Goal: Task Accomplishment & Management: Manage account settings

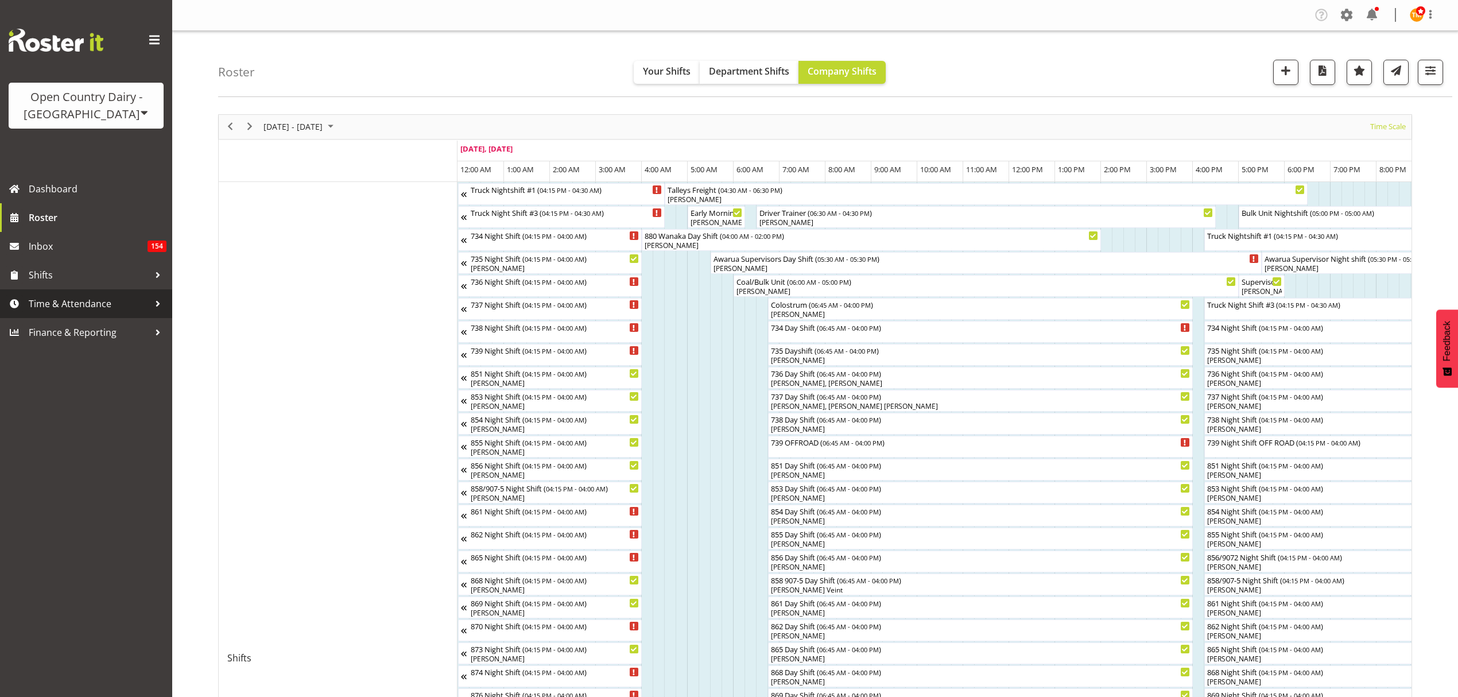
click at [53, 293] on link "Time & Attendance" at bounding box center [86, 303] width 172 height 29
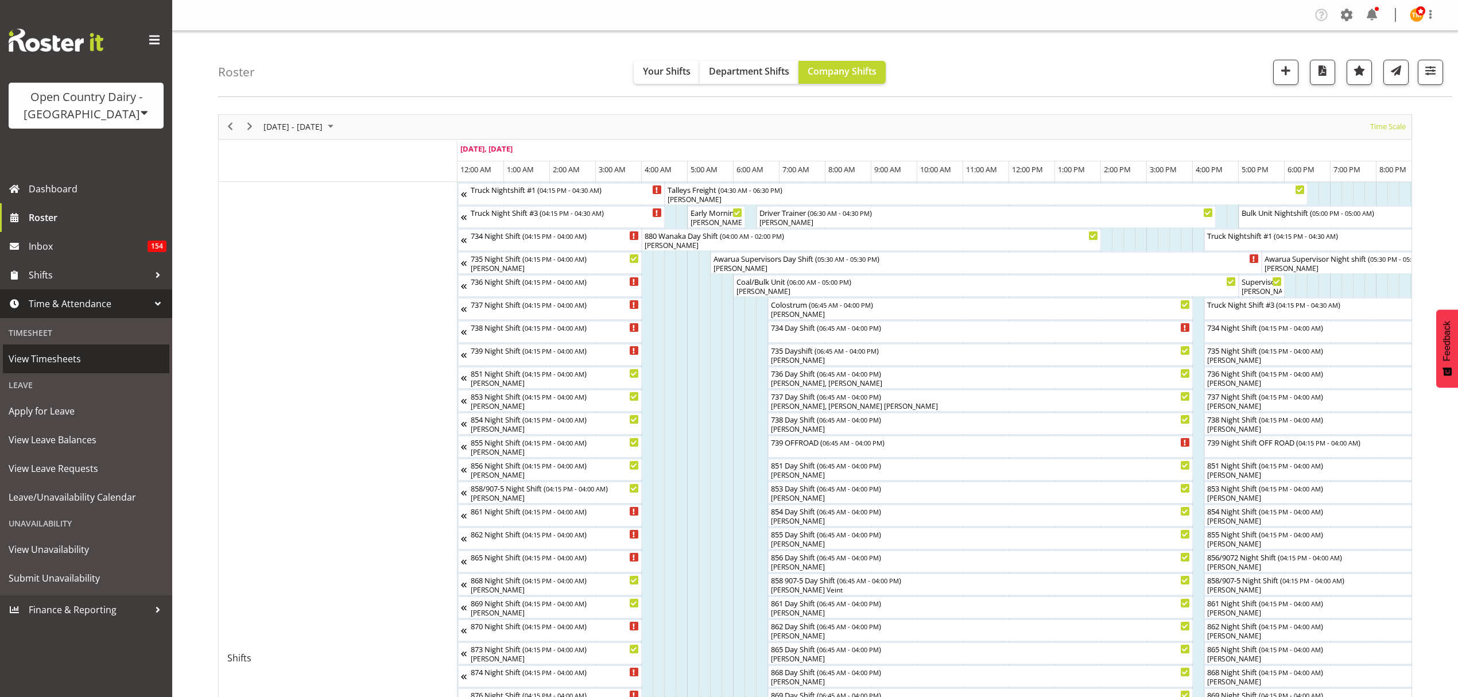
click at [57, 361] on span "View Timesheets" at bounding box center [86, 358] width 155 height 17
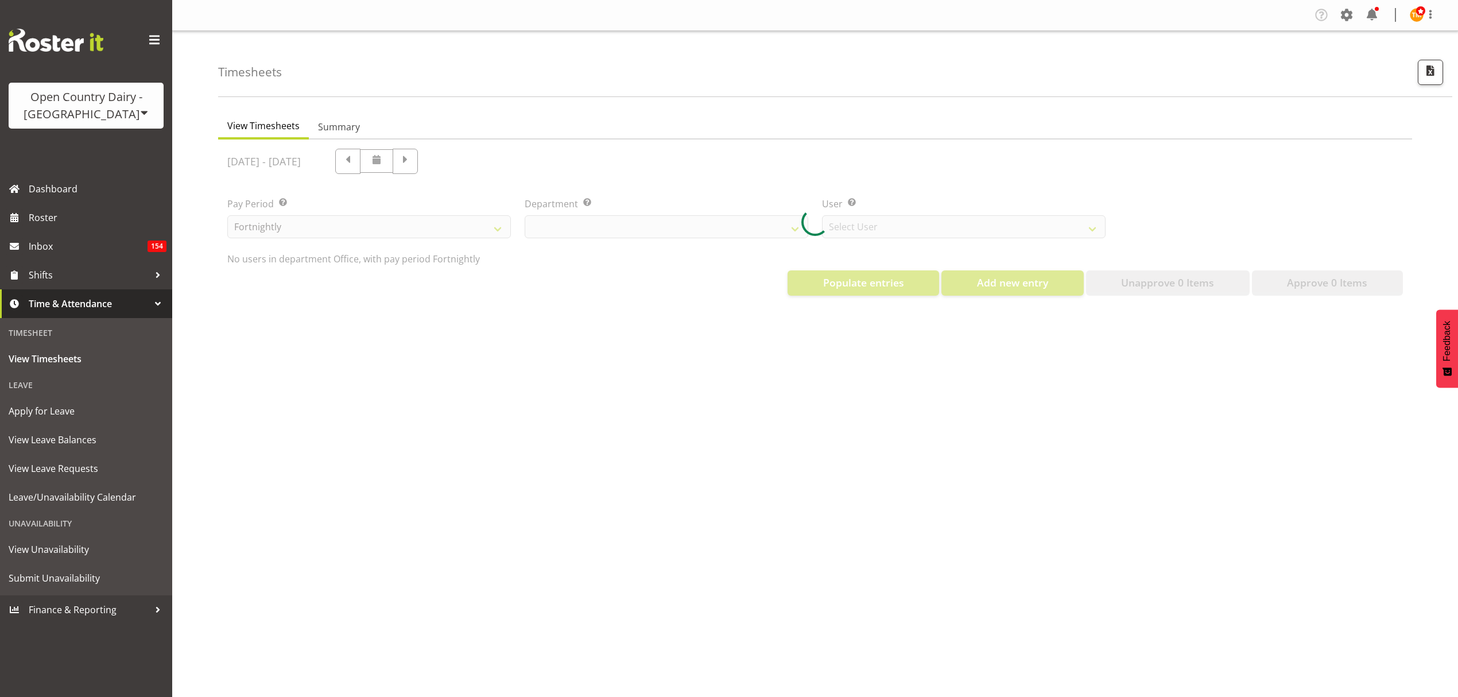
select select "699"
select select "8449"
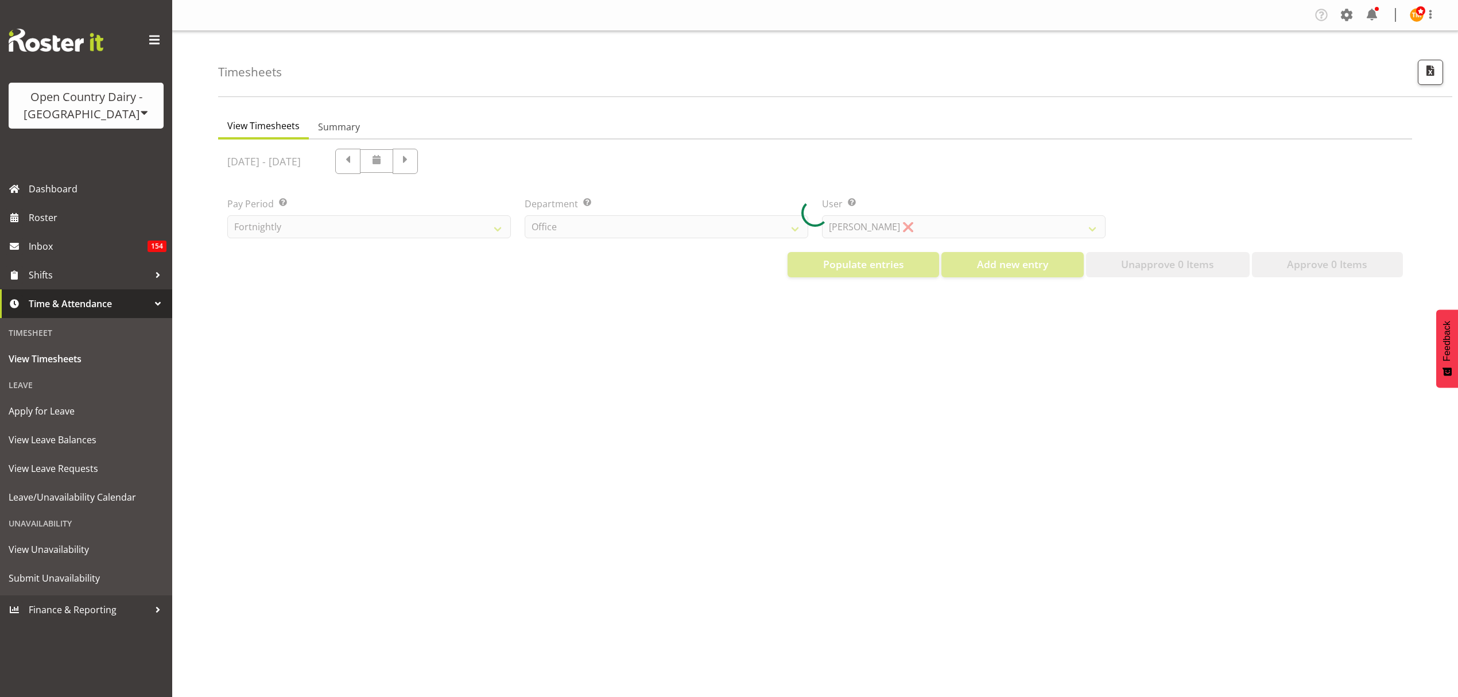
click at [782, 226] on div at bounding box center [815, 213] width 1194 height 147
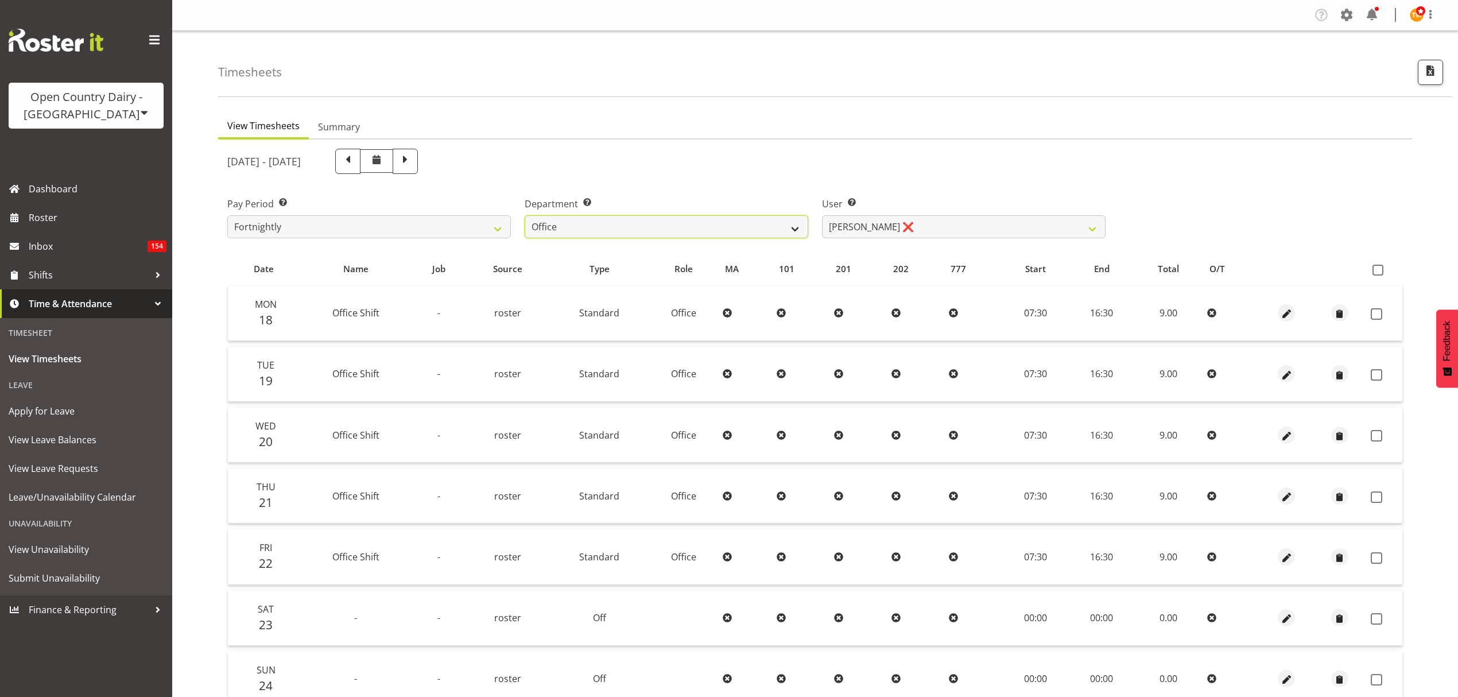
click at [783, 226] on select "734 735 736 737 738 739 851 852 853 854 855 856 858 861 862 865 868 869 870 873" at bounding box center [667, 226] width 284 height 23
select select "702"
click at [525, 215] on select "734 735 736 737 738 739 851 852 853 854 855 856 858 861 862 865 868 869 870 873" at bounding box center [667, 226] width 284 height 23
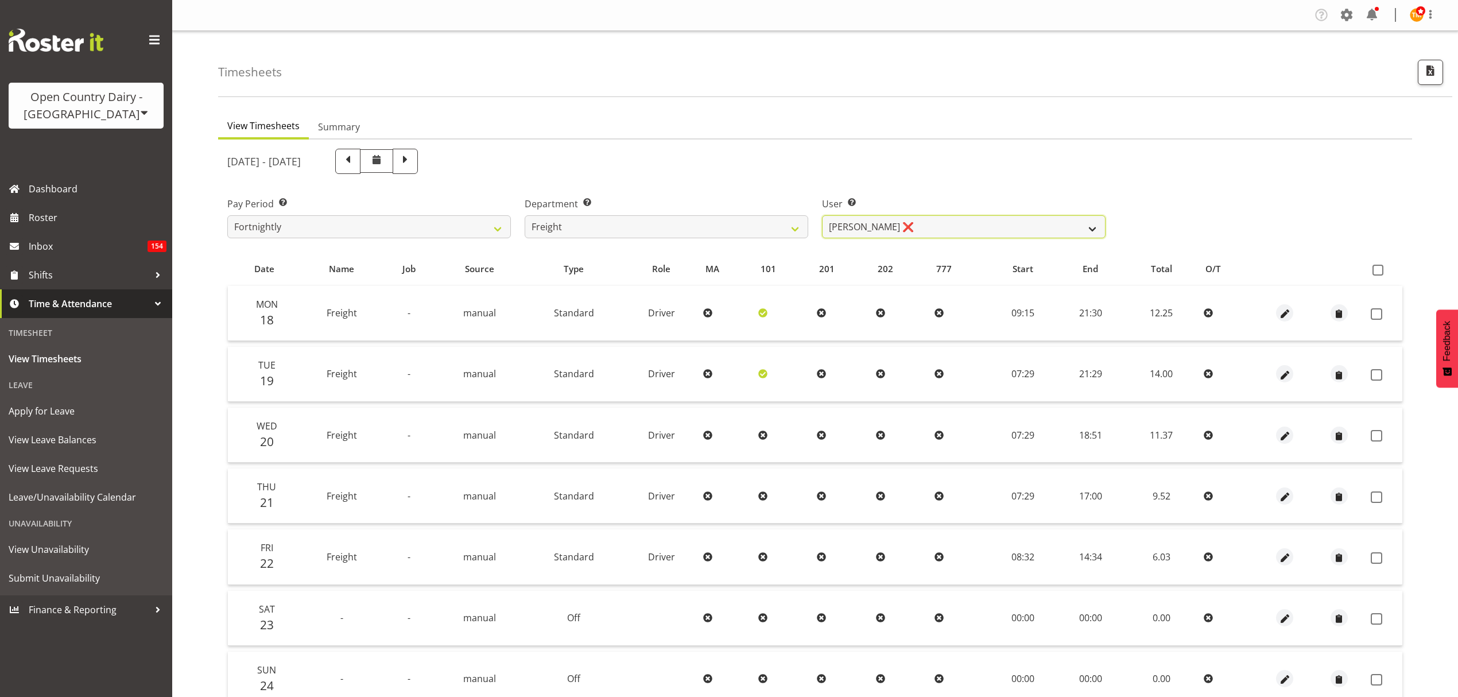
click at [898, 231] on select "Andy Earnshaw ❌ Arthur Jelley ❌ Blair Symon ❌ Brett (Spotty) McMurdo ❌ Cindy Ir…" at bounding box center [964, 226] width 284 height 23
select select "7403"
click at [822, 215] on select "Andy Earnshaw ❌ Arthur Jelley ❌ Blair Symon ❌ Brett (Spotty) McMurdo ❌ Cindy Ir…" at bounding box center [964, 226] width 284 height 23
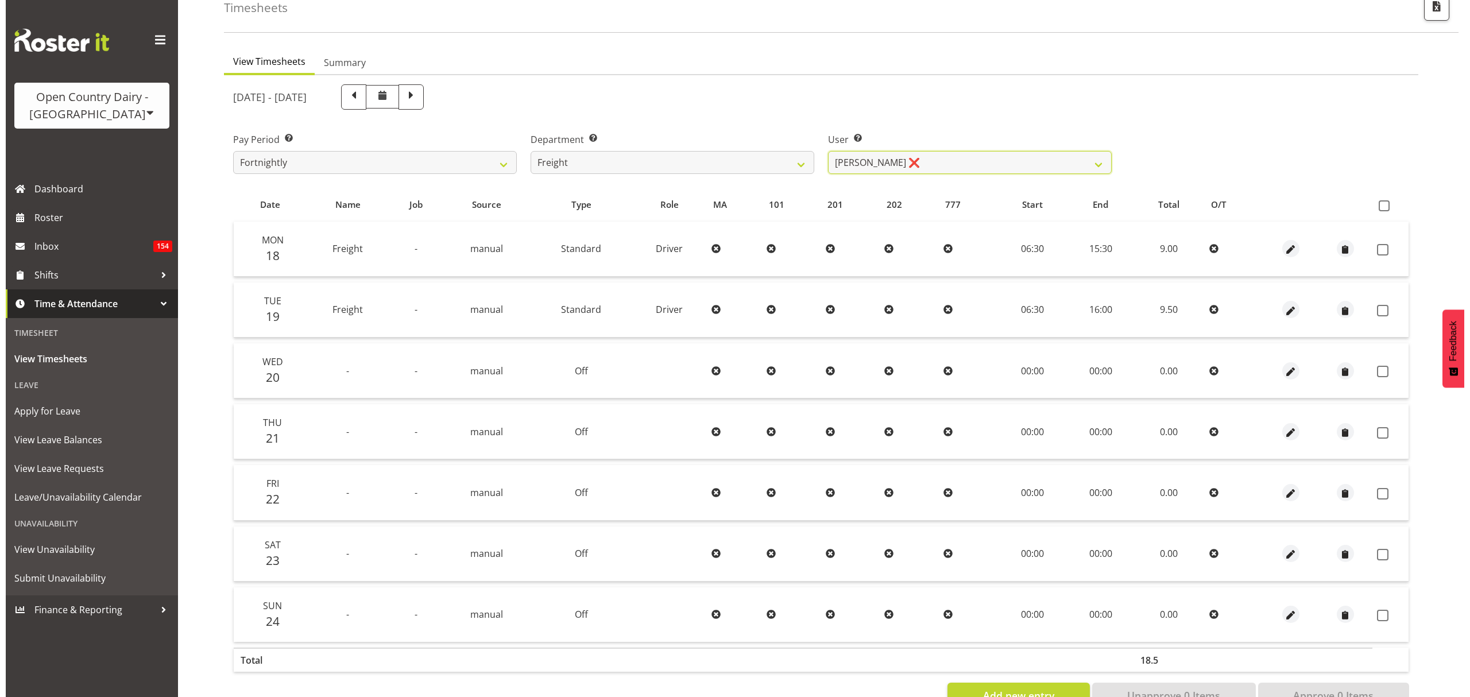
scroll to position [102, 0]
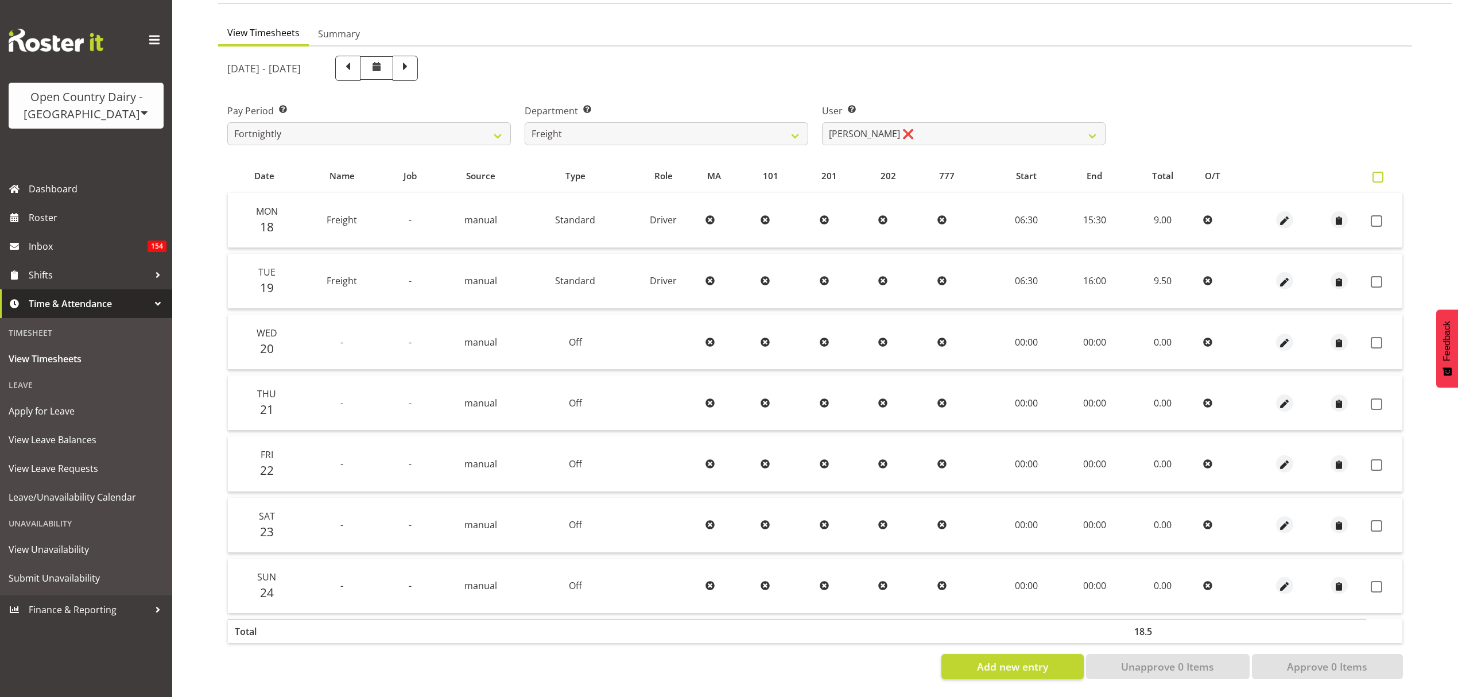
click at [1381, 172] on span at bounding box center [1378, 177] width 11 height 11
click at [1380, 173] on input "checkbox" at bounding box center [1376, 176] width 7 height 7
checkbox input "true"
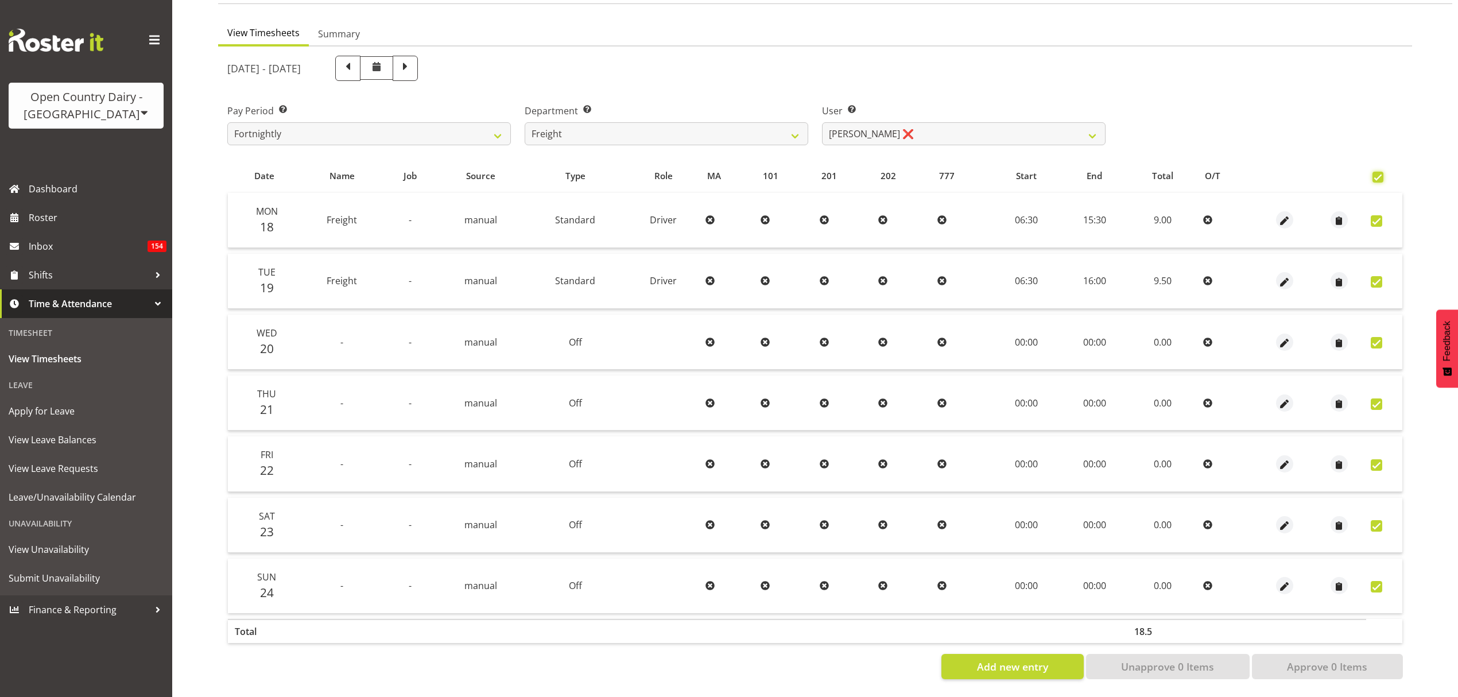
checkbox input "true"
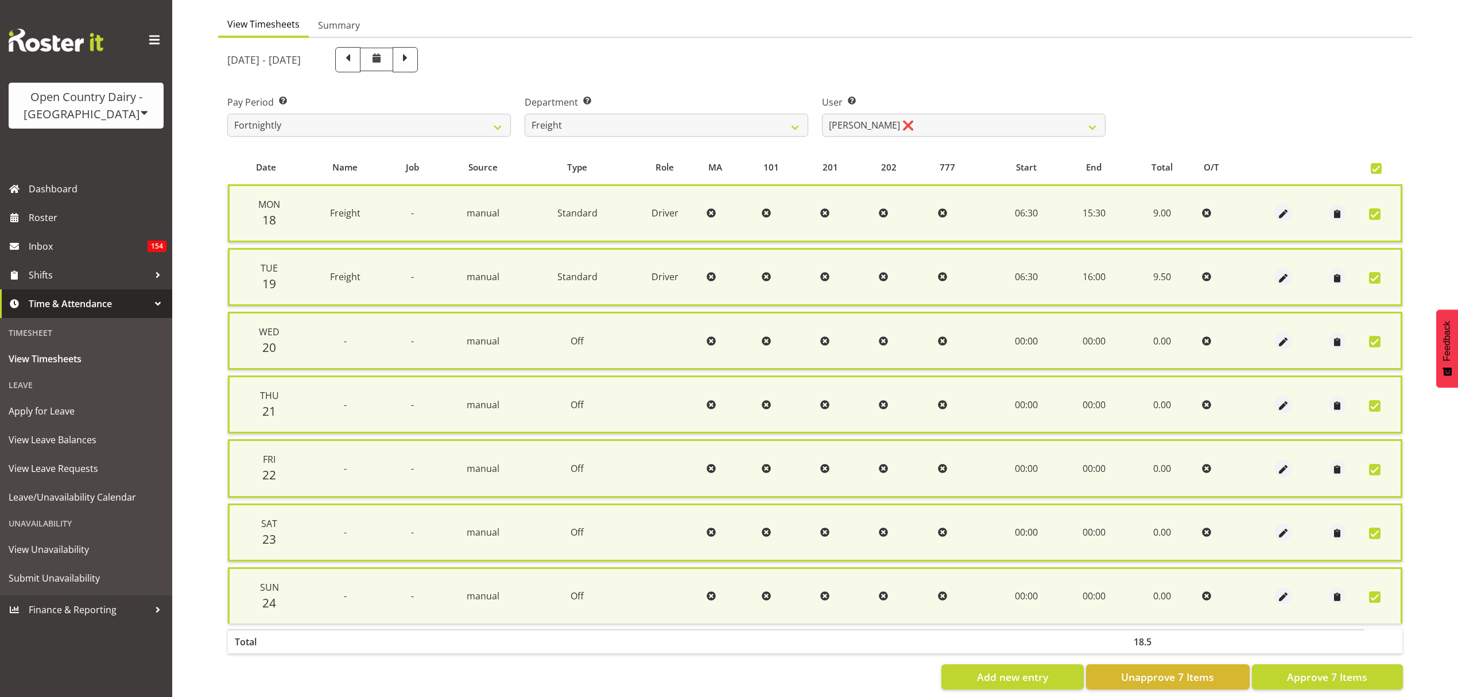
click at [1383, 172] on label at bounding box center [1379, 168] width 17 height 11
click at [1378, 172] on input "checkbox" at bounding box center [1374, 168] width 7 height 7
checkbox input "false"
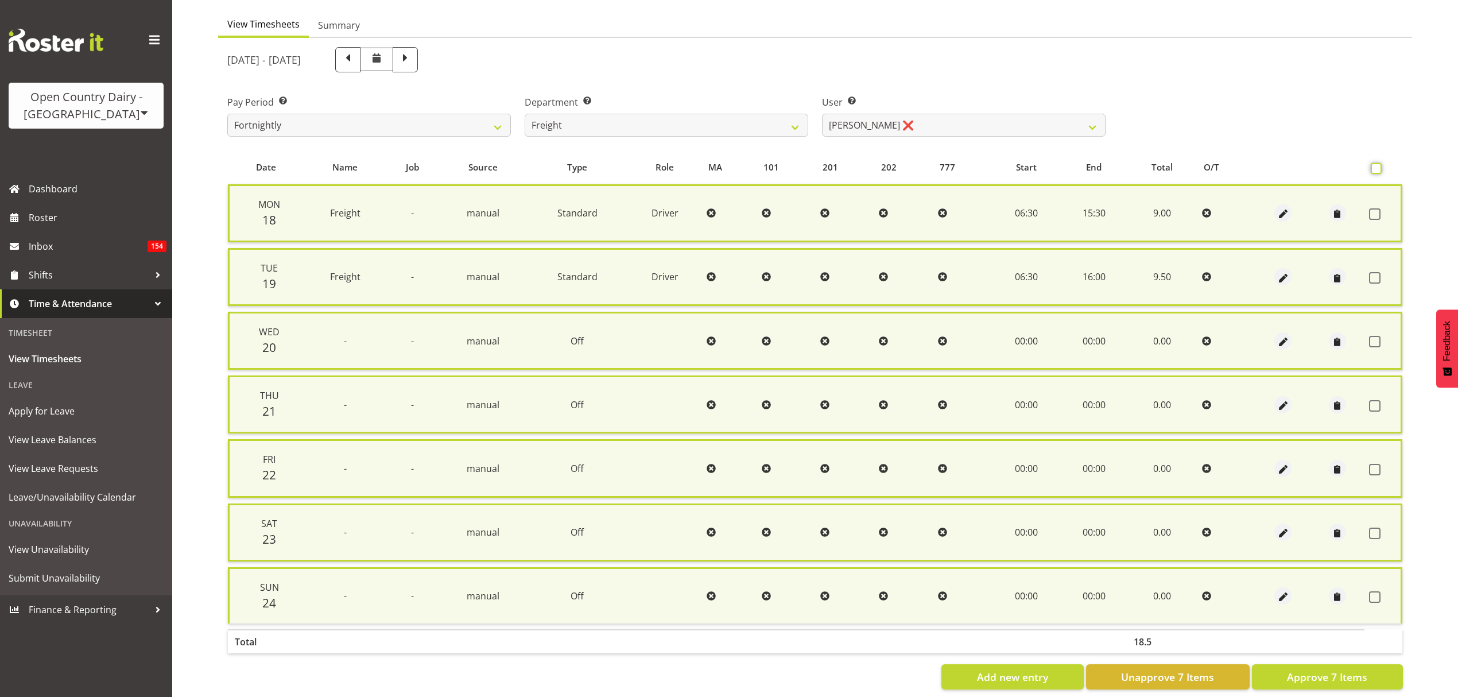
checkbox input "false"
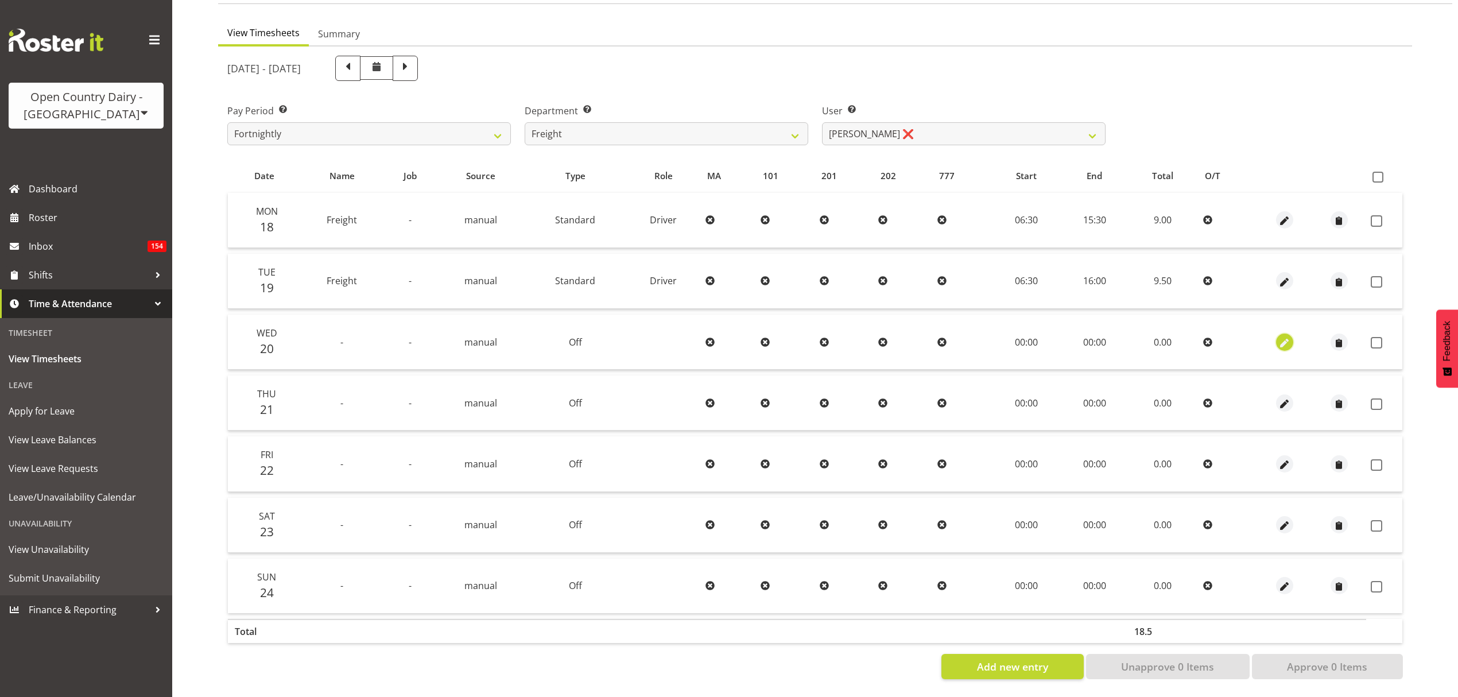
click at [1280, 338] on span "button" at bounding box center [1284, 342] width 13 height 13
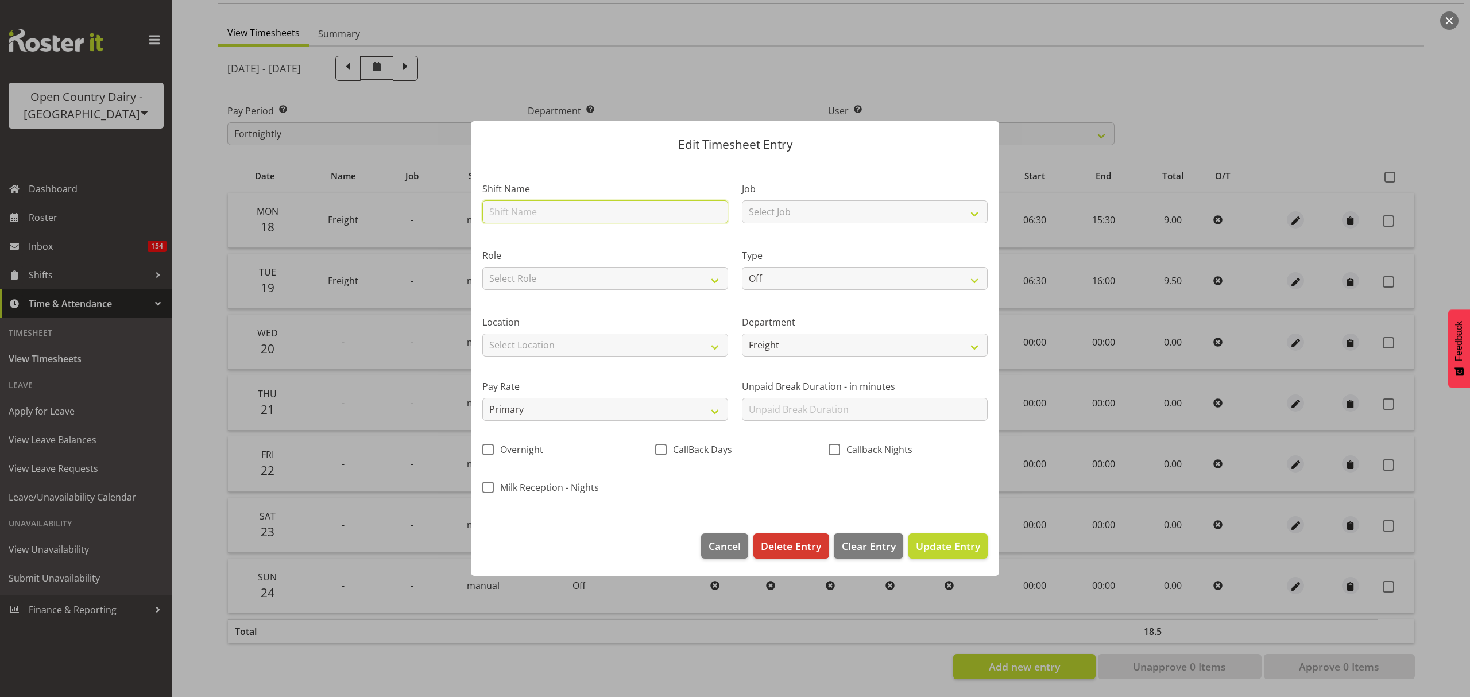
click at [536, 219] on input "text" at bounding box center [605, 211] width 246 height 23
type input "Leave"
click at [792, 276] on select "Off Standard Public Holiday Public Holiday (Worked) Day In Lieu Annual Leave Si…" at bounding box center [865, 278] width 246 height 23
select select "Sick"
click at [742, 267] on select "Off Standard Public Holiday Public Holiday (Worked) Day In Lieu Annual Leave Si…" at bounding box center [865, 278] width 246 height 23
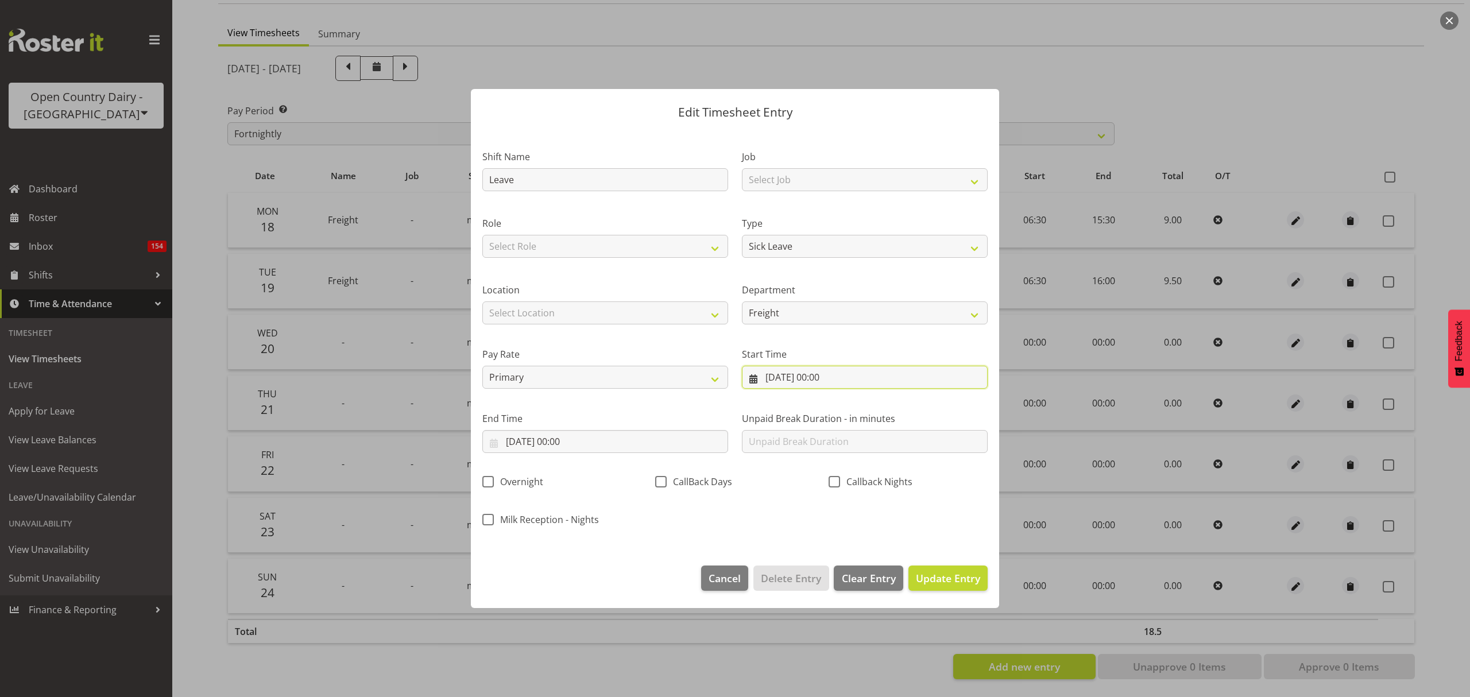
click at [836, 382] on input "20/08/2025, 00:00" at bounding box center [865, 377] width 246 height 23
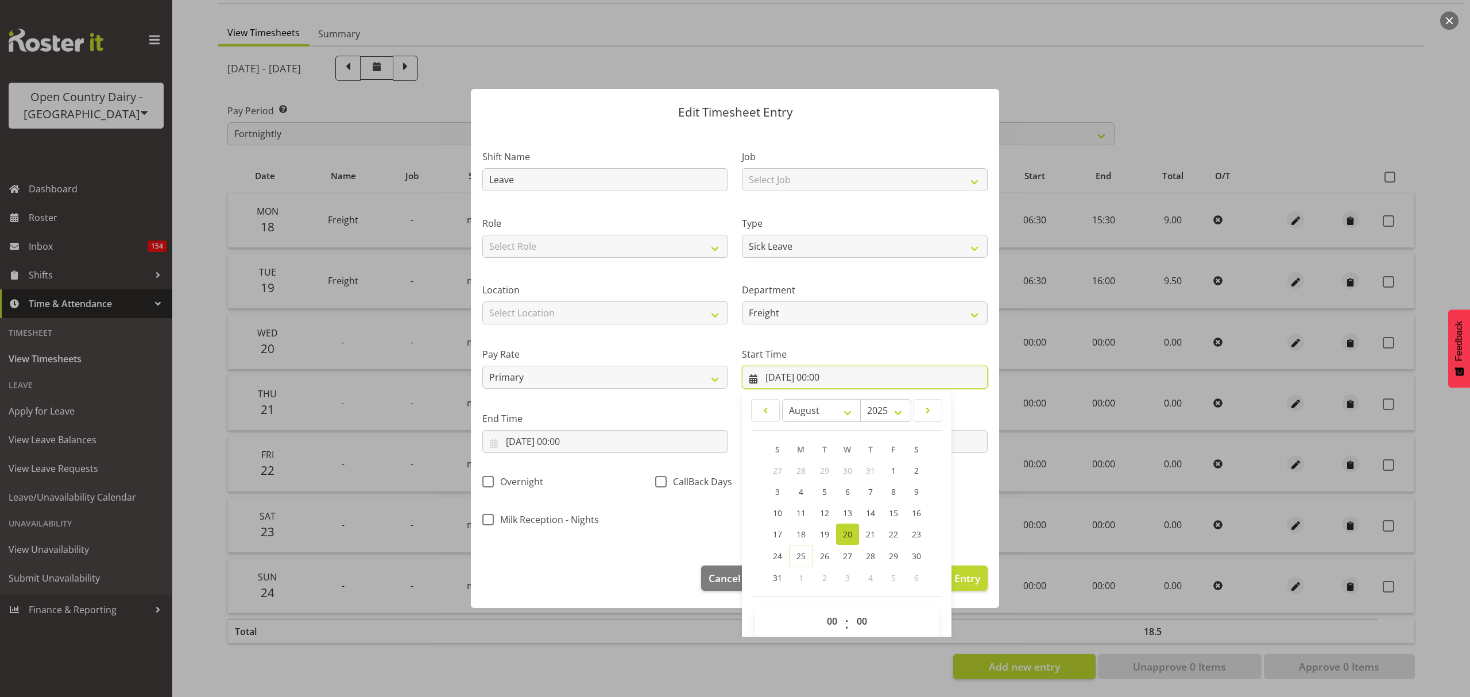
click at [836, 380] on input "20/08/2025, 00:00" at bounding box center [865, 377] width 246 height 23
click at [665, 440] on input "20/08/2025, 00:00" at bounding box center [605, 441] width 246 height 23
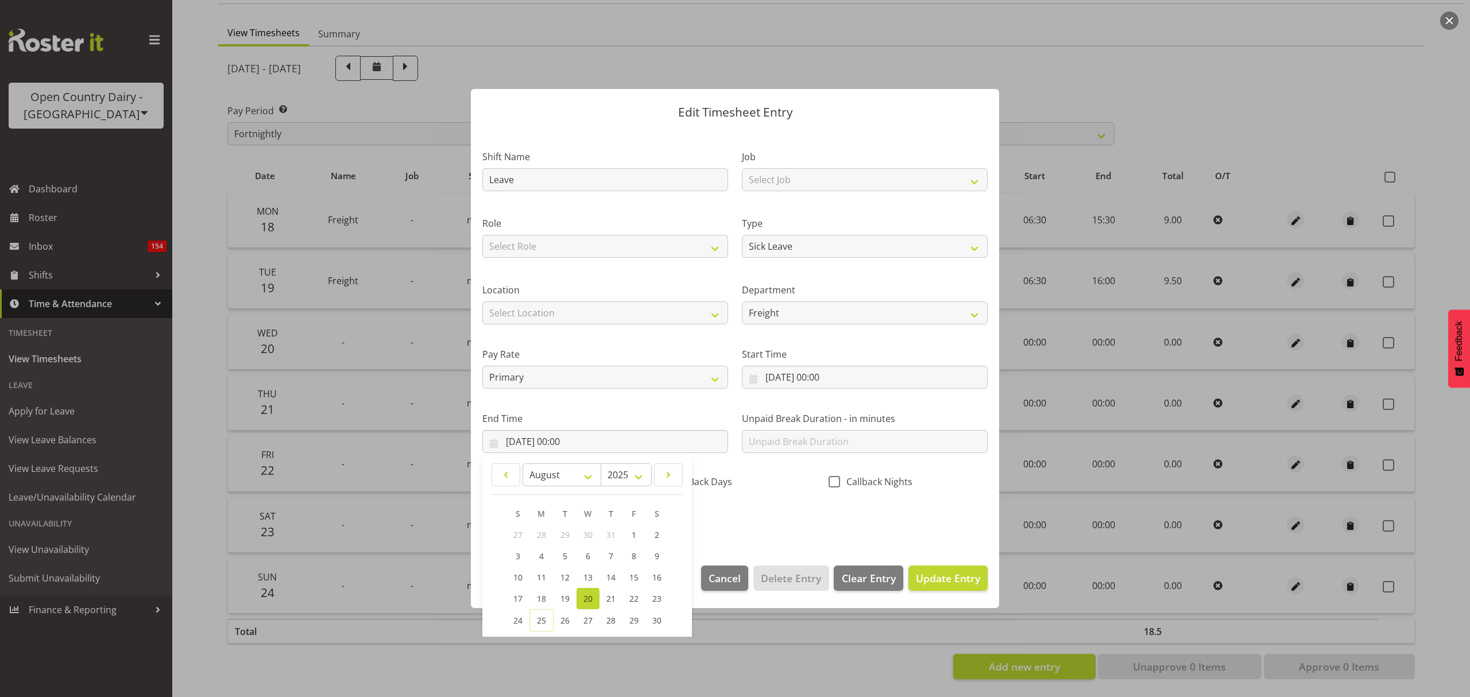
click at [638, 423] on label "End Time" at bounding box center [605, 419] width 246 height 14
click at [671, 454] on div "End Time 20/08/2025, 00:00 January February March April May June July August Se…" at bounding box center [604, 428] width 259 height 64
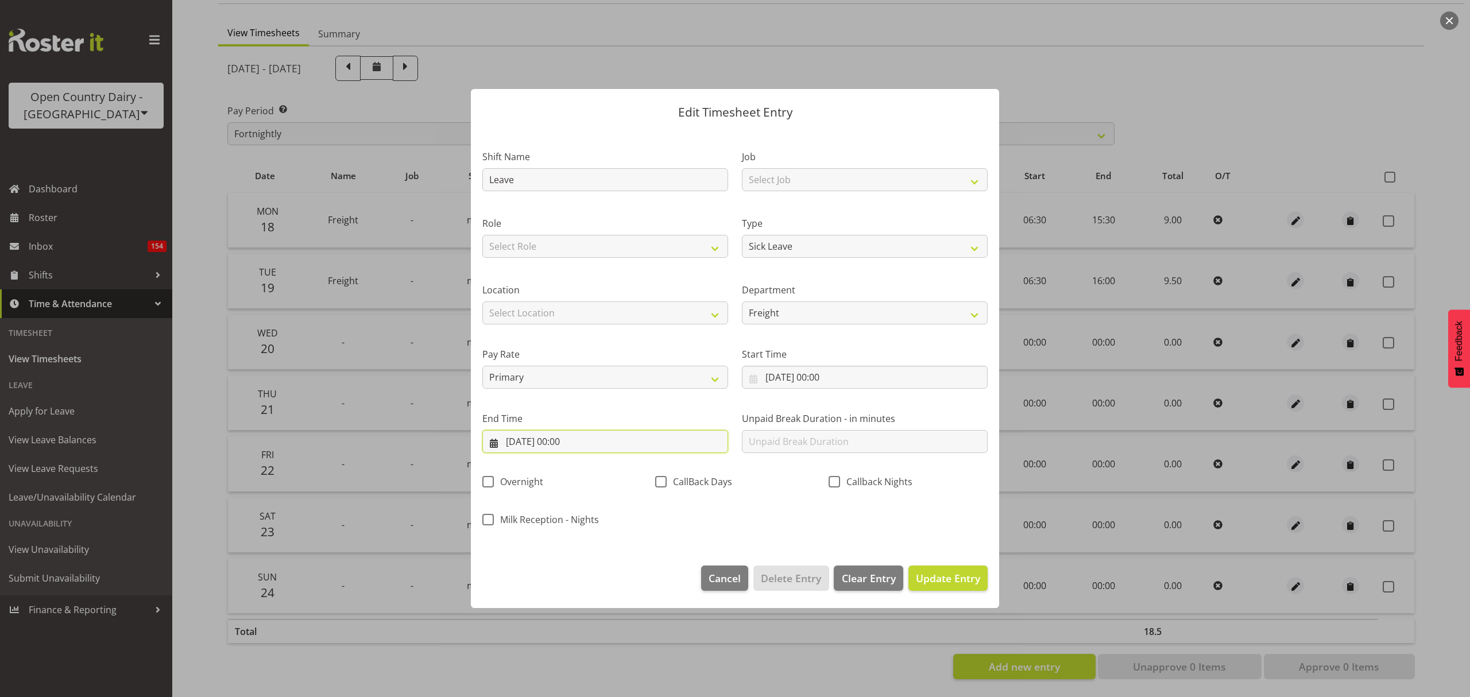
click at [638, 440] on input "20/08/2025, 00:00" at bounding box center [605, 441] width 246 height 23
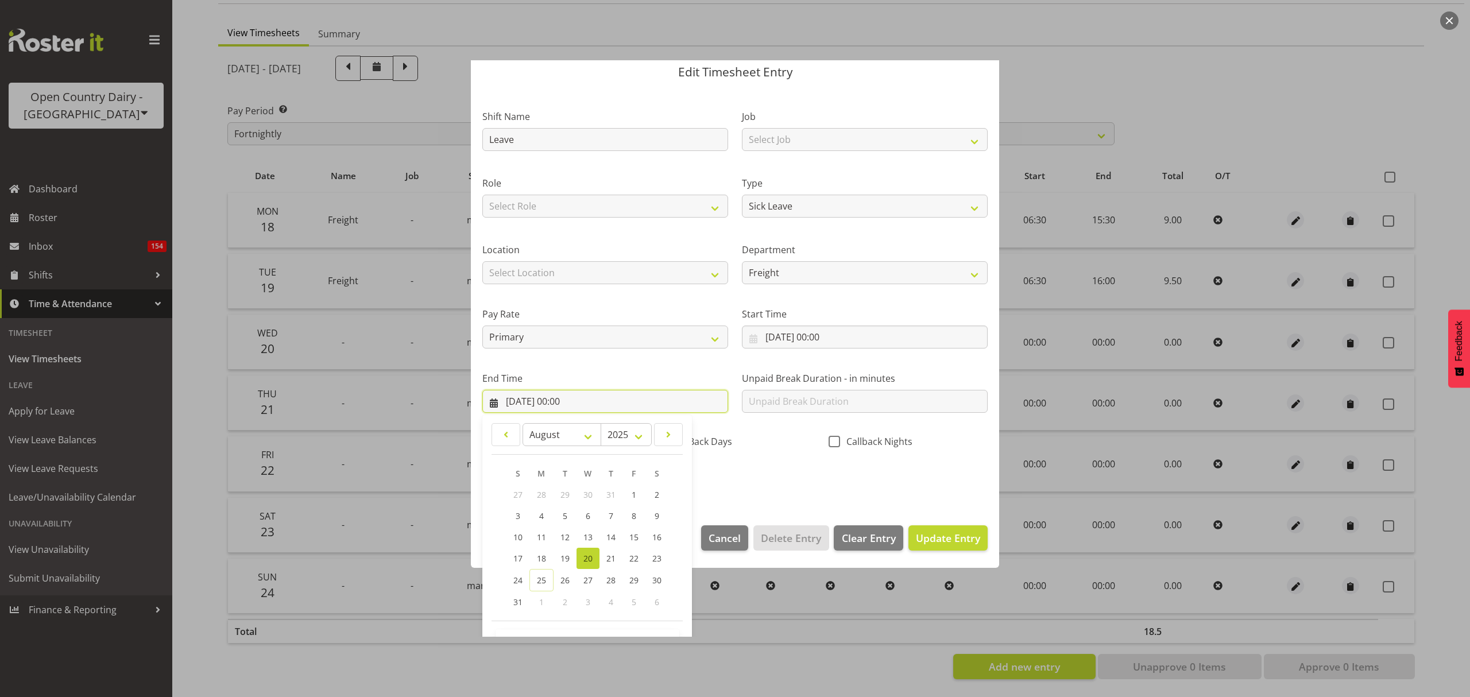
scroll to position [78, 0]
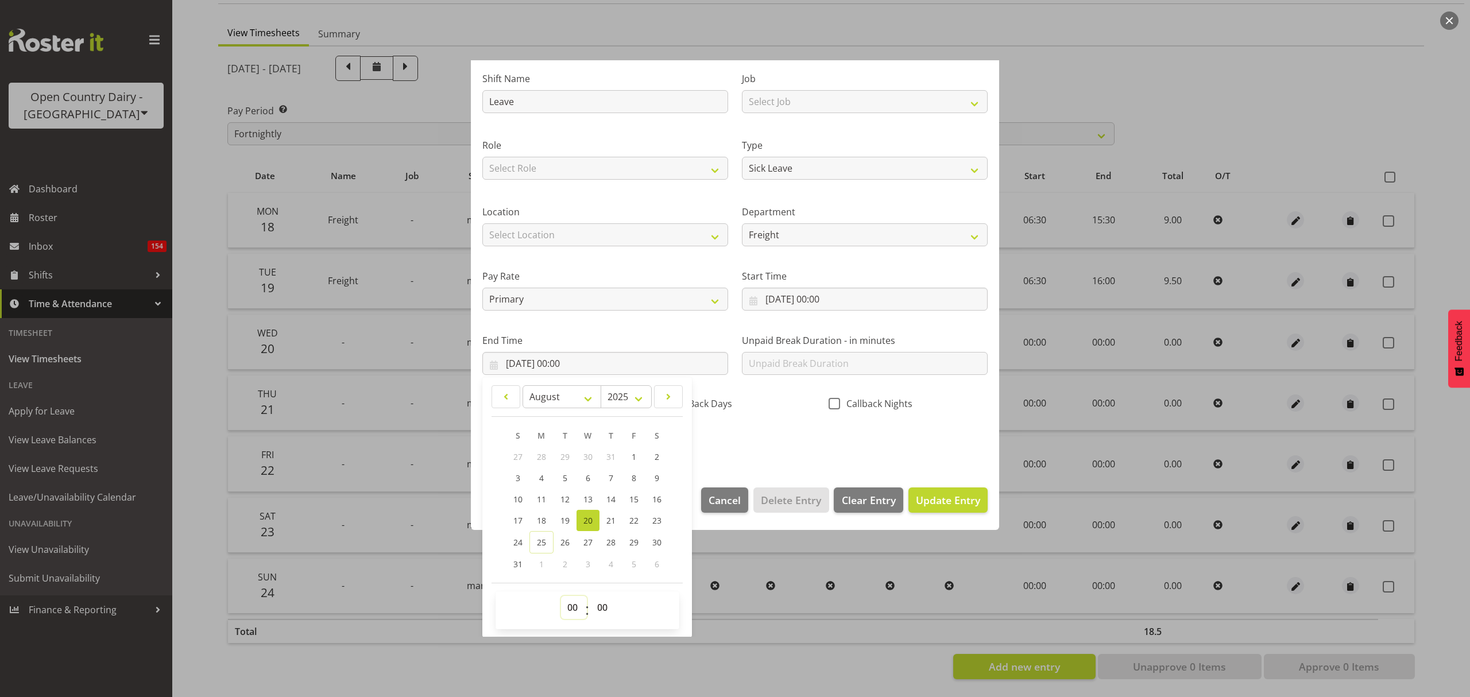
click at [574, 610] on select "00 01 02 03 04 05 06 07 08 09 10 11 12 13 14 15 16 17 18 19 20 21 22 23" at bounding box center [574, 607] width 26 height 23
select select "10"
click at [561, 596] on select "00 01 02 03 04 05 06 07 08 09 10 11 12 13 14 15 16 17 18 19 20 21 22 23" at bounding box center [574, 607] width 26 height 23
type input "20/08/2025, 10:00"
click at [596, 604] on select "00 01 02 03 04 05 06 07 08 09 10 11 12 13 14 15 16 17 18 19 20 21 22 23 24 25 2…" at bounding box center [604, 607] width 26 height 23
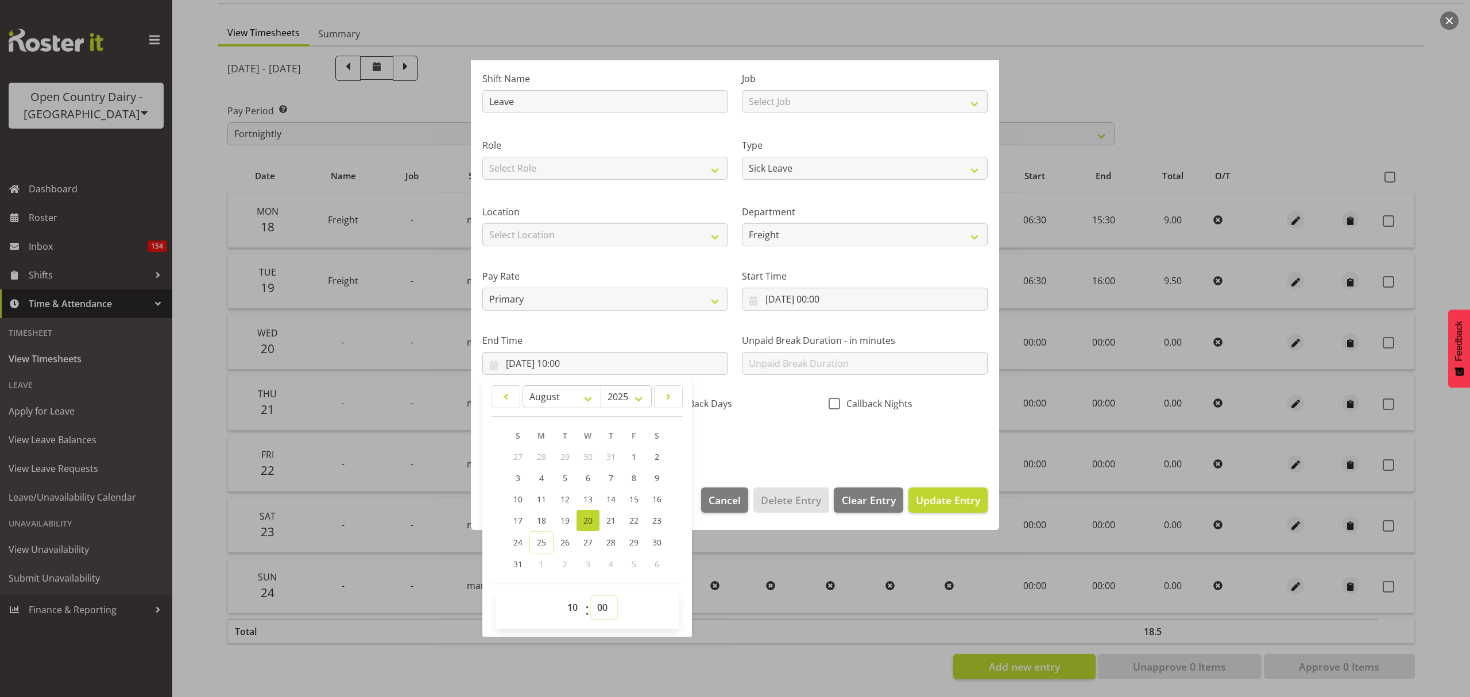
select select "43"
click at [591, 596] on select "00 01 02 03 04 05 06 07 08 09 10 11 12 13 14 15 16 17 18 19 20 21 22 23 24 25 2…" at bounding box center [604, 607] width 26 height 23
type input "20/08/2025, 10:43"
click at [950, 494] on span "Update Entry" at bounding box center [948, 500] width 64 height 14
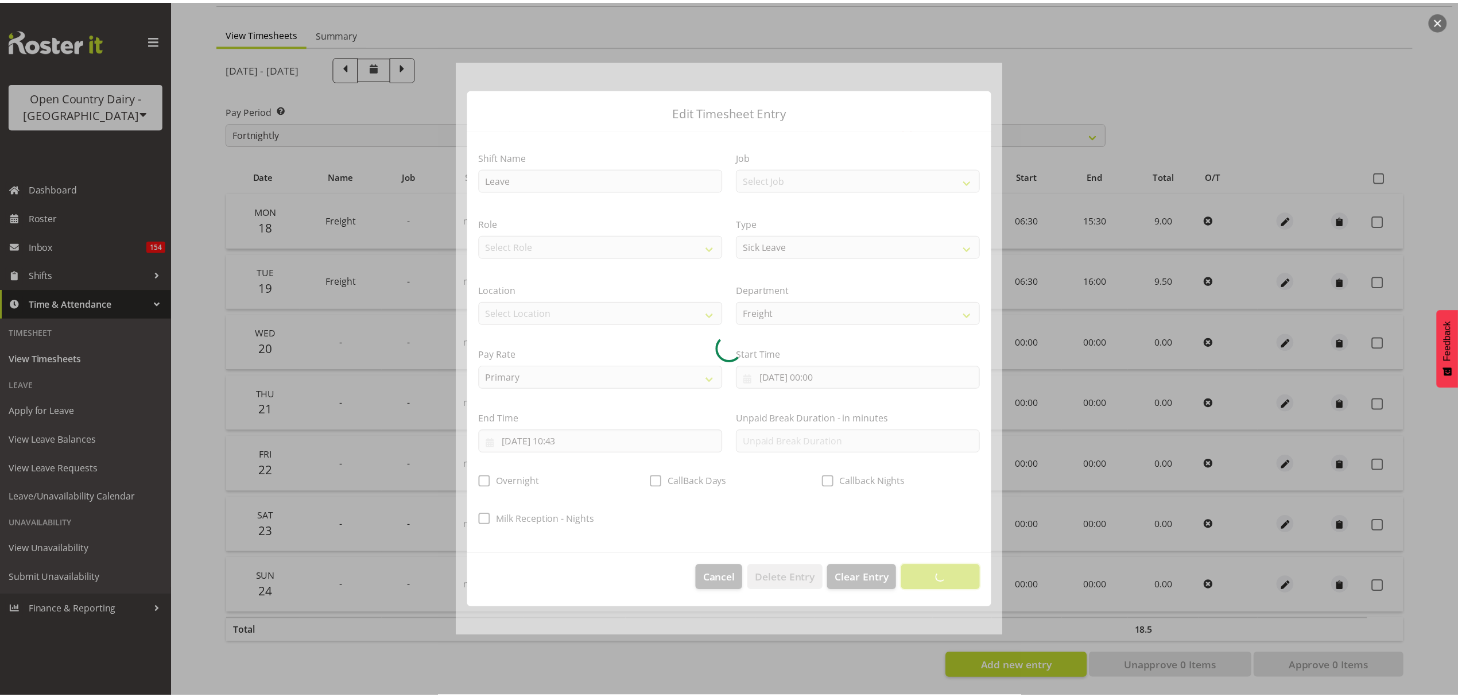
scroll to position [0, 0]
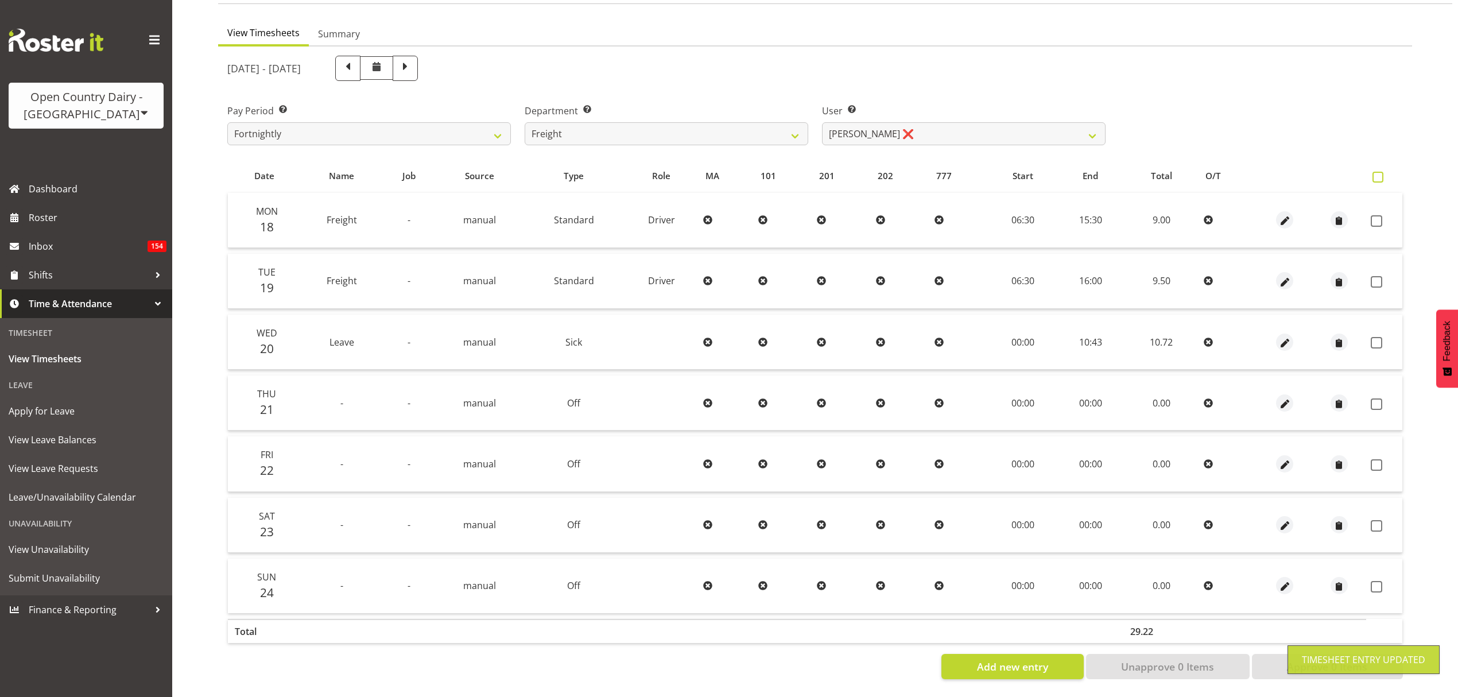
click at [1381, 172] on span at bounding box center [1378, 177] width 11 height 11
click at [1380, 173] on input "checkbox" at bounding box center [1376, 176] width 7 height 7
checkbox input "true"
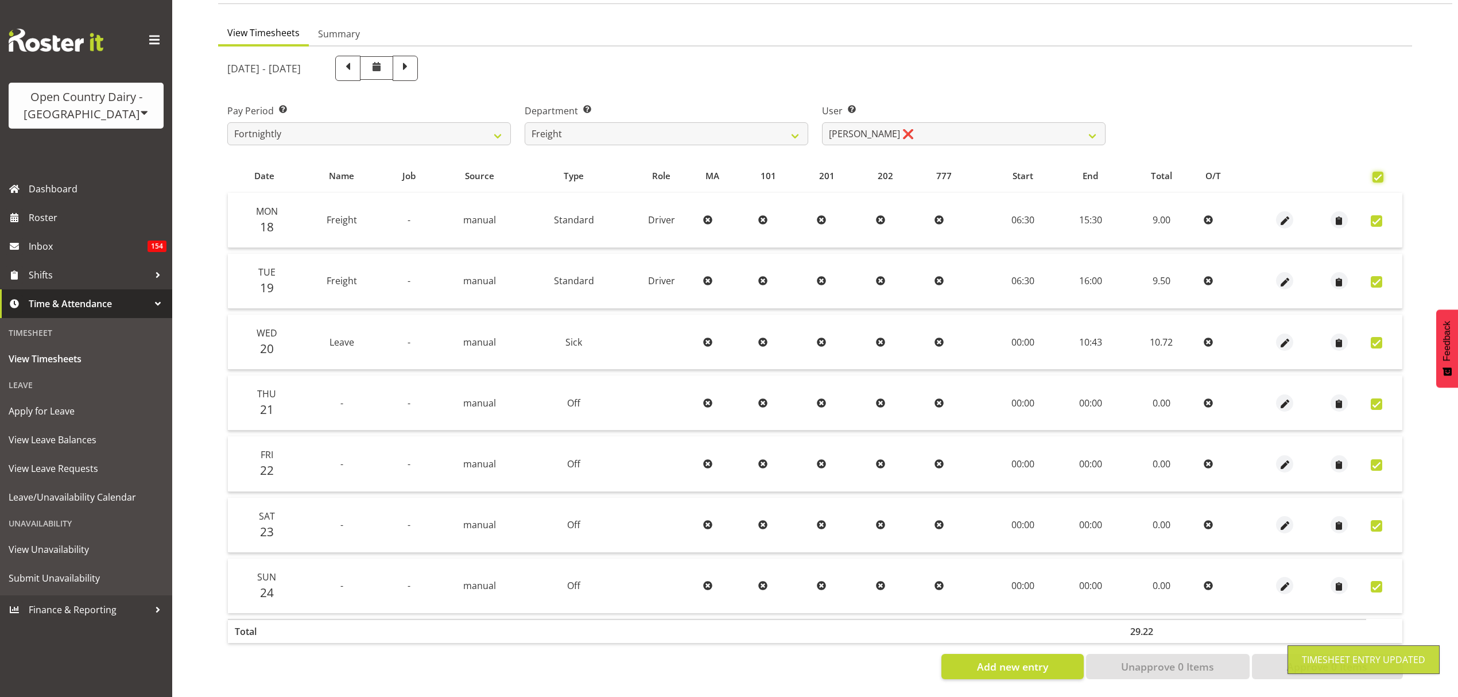
checkbox input "true"
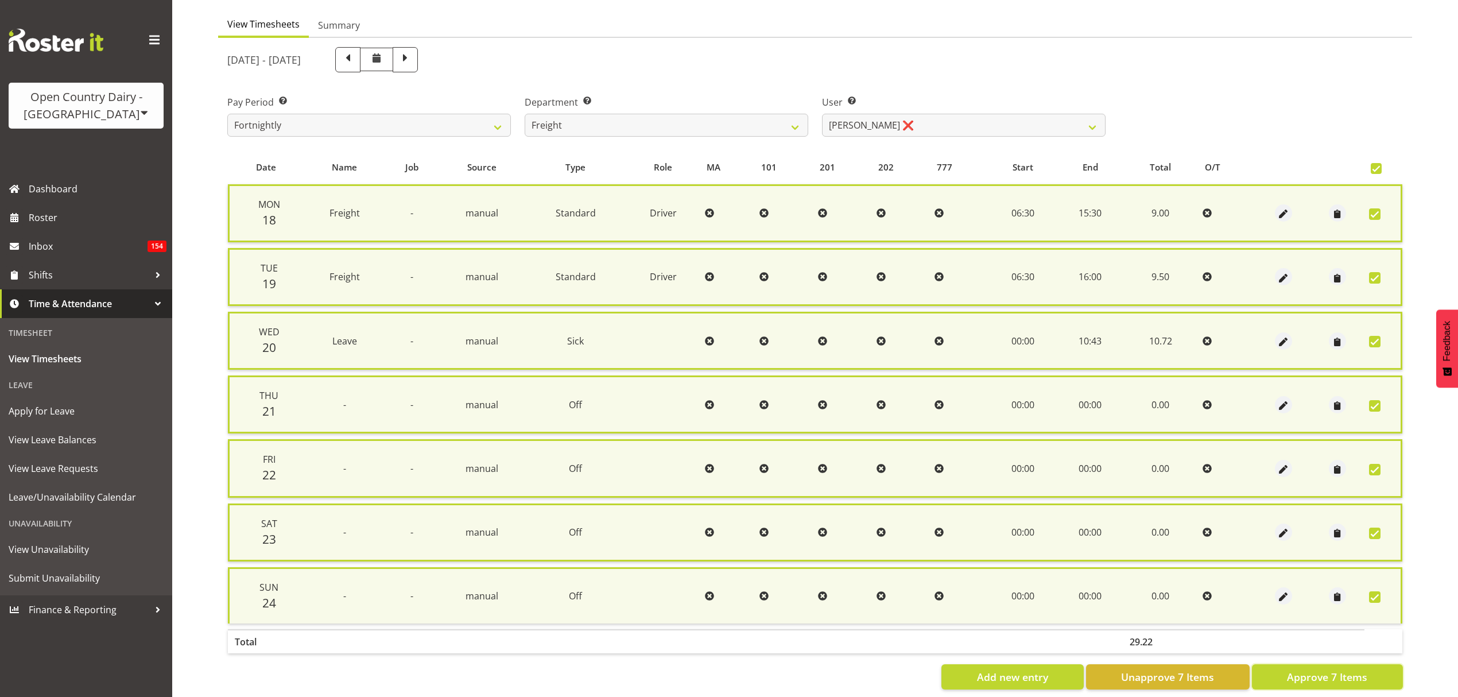
click at [1323, 664] on button "Approve 7 Items" at bounding box center [1327, 676] width 151 height 25
checkbox input "false"
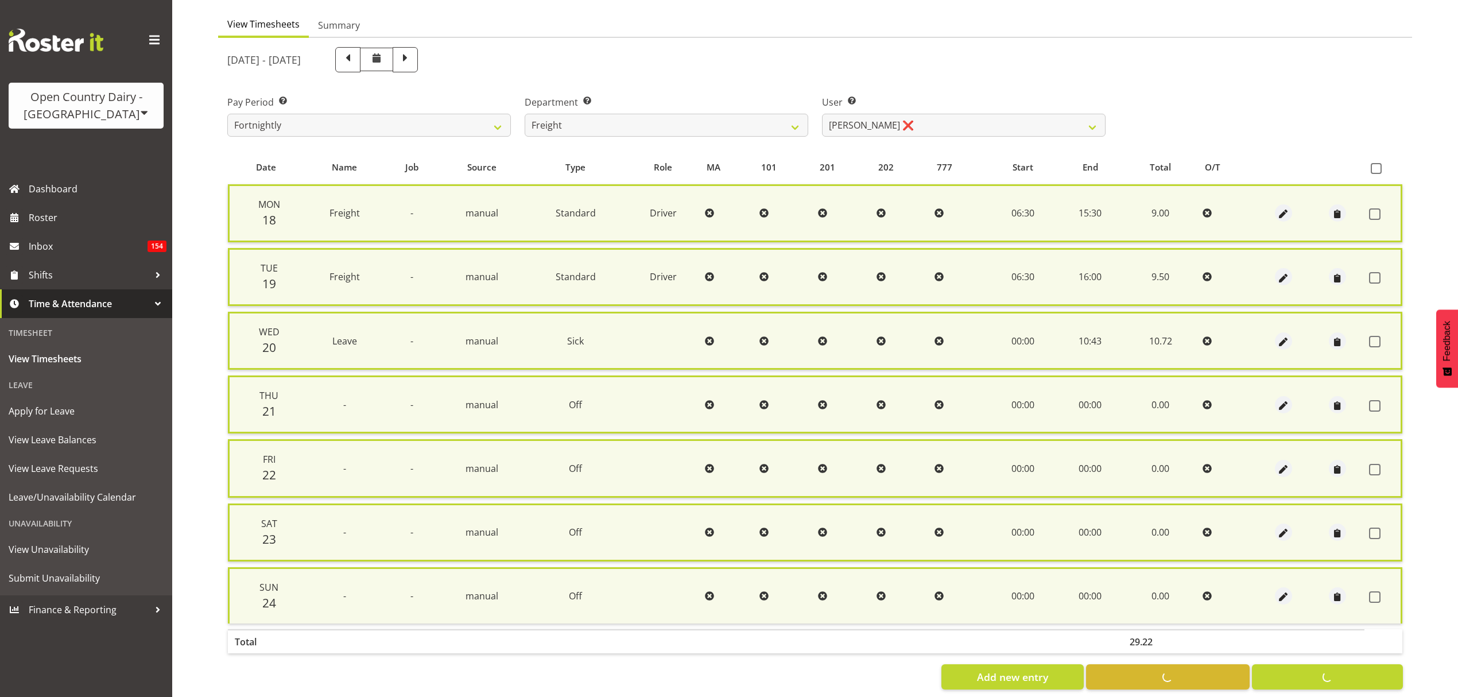
checkbox input "false"
